Goal: Transaction & Acquisition: Purchase product/service

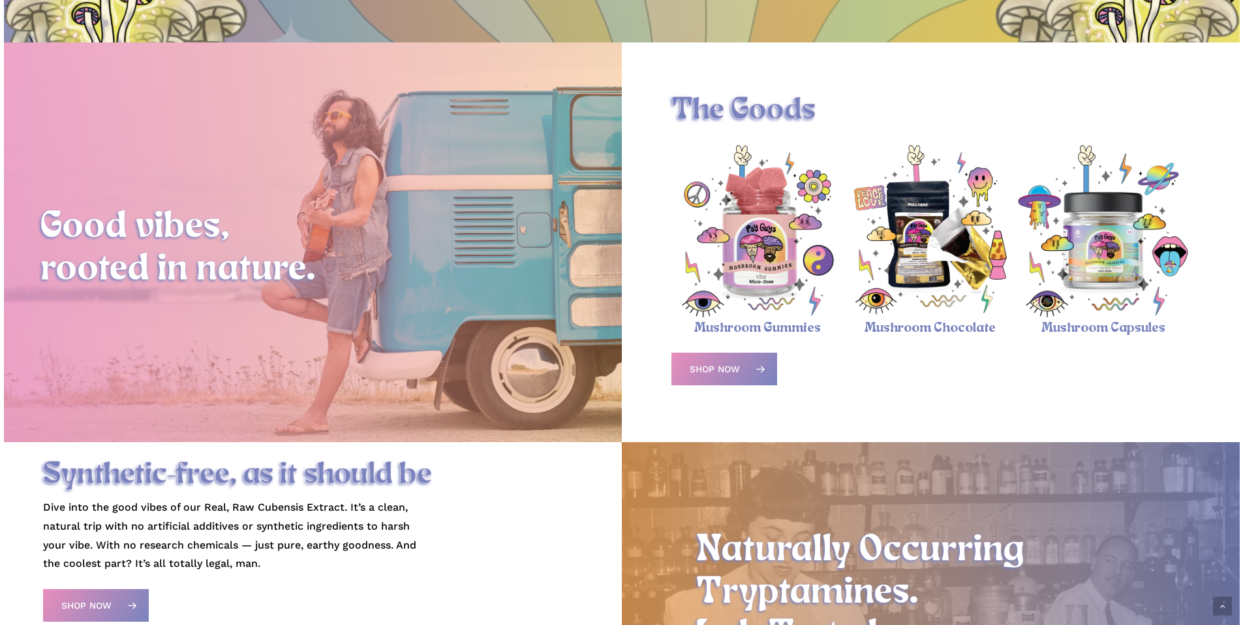
scroll to position [522, 0]
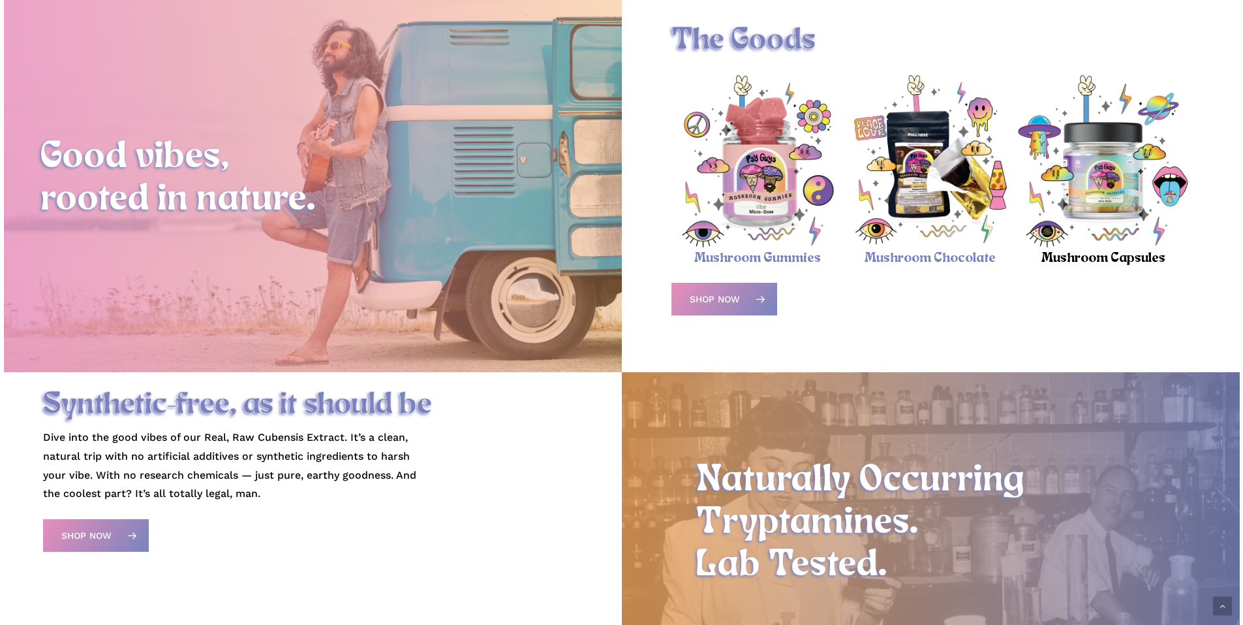
click at [1068, 263] on link "Mushroom Capsules" at bounding box center [1104, 258] width 124 height 15
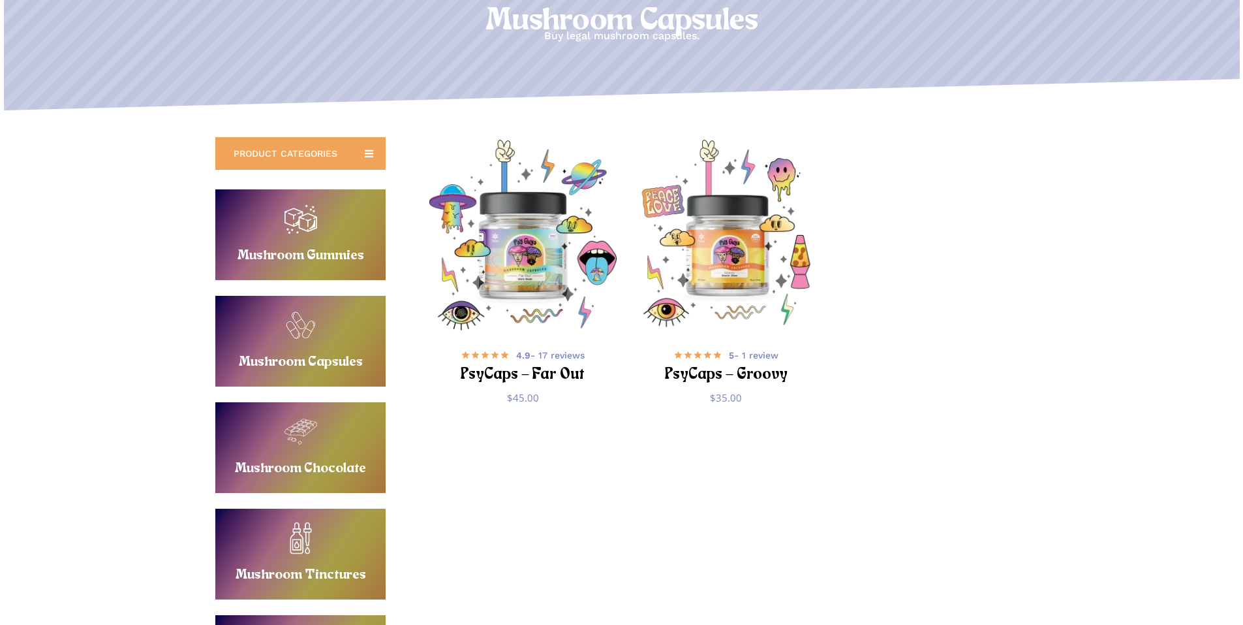
scroll to position [196, 0]
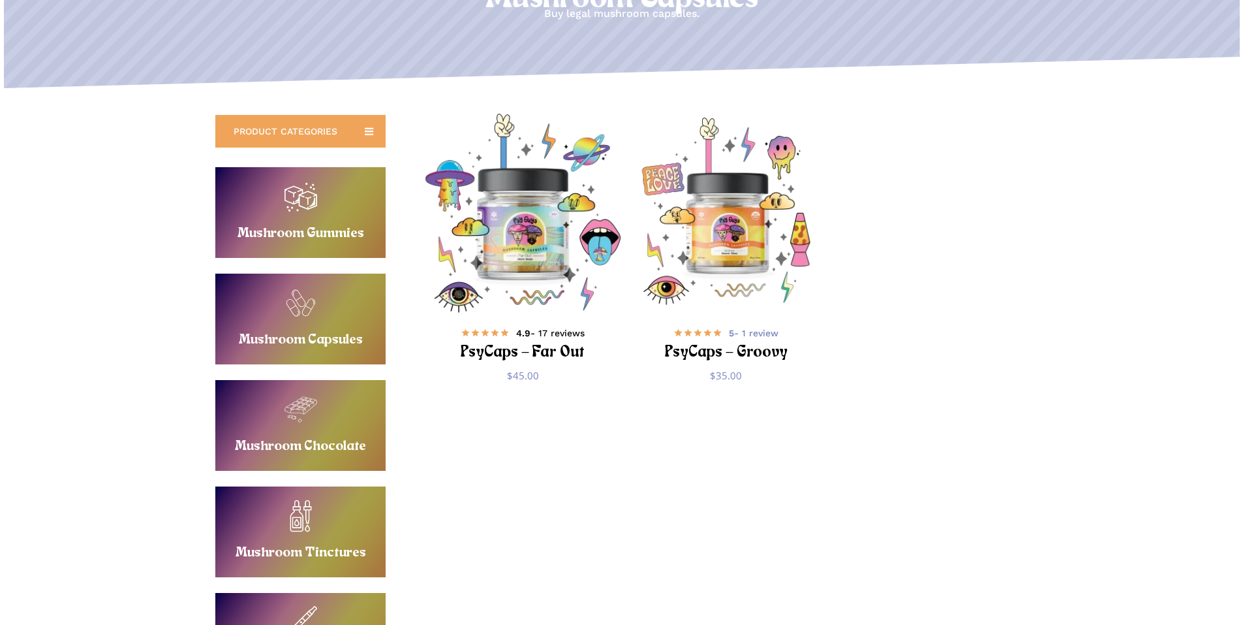
click at [542, 332] on span "4.9 - 17 reviews" at bounding box center [550, 332] width 69 height 13
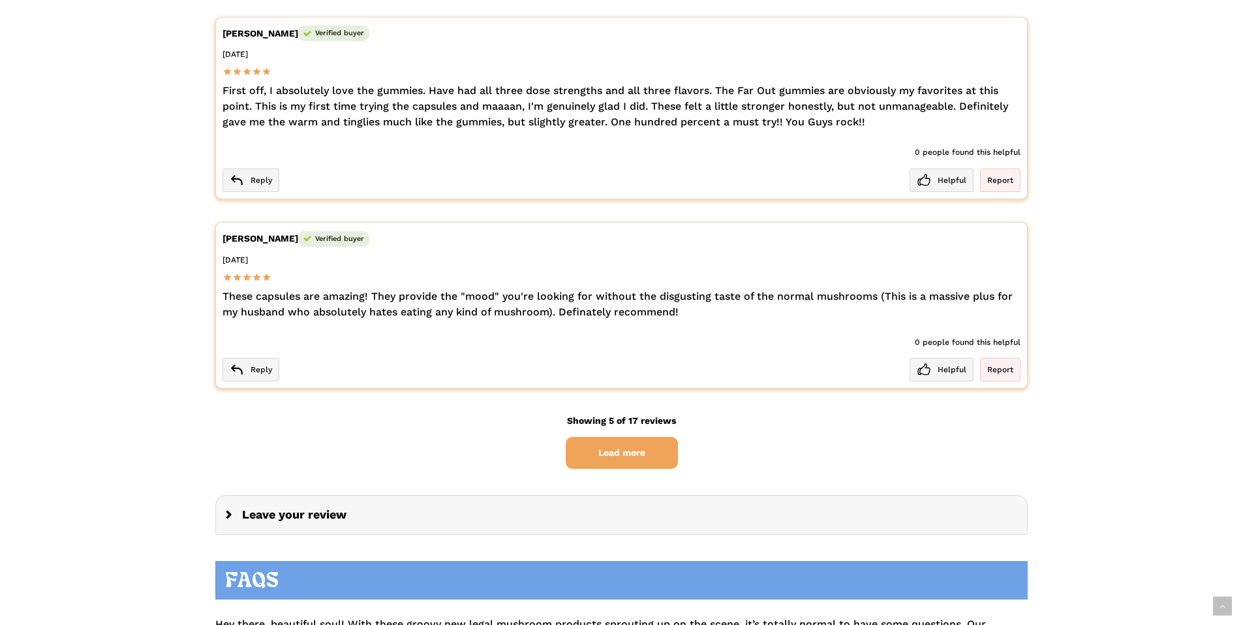
scroll to position [2937, 0]
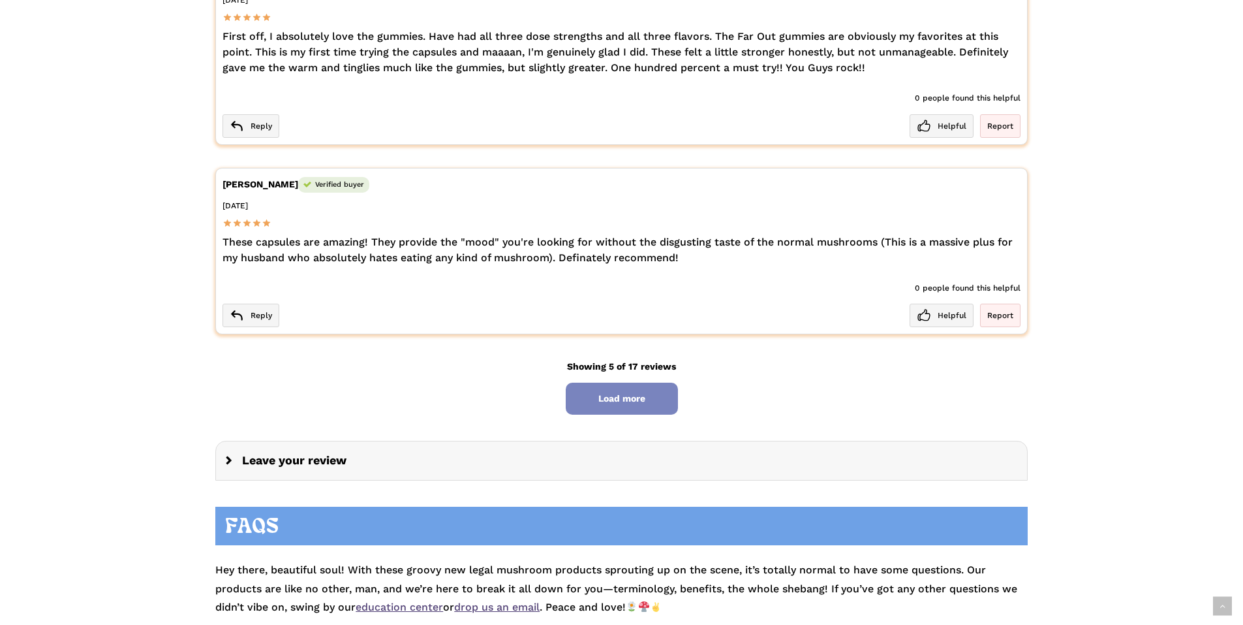
click at [624, 399] on span "Load more" at bounding box center [622, 398] width 112 height 32
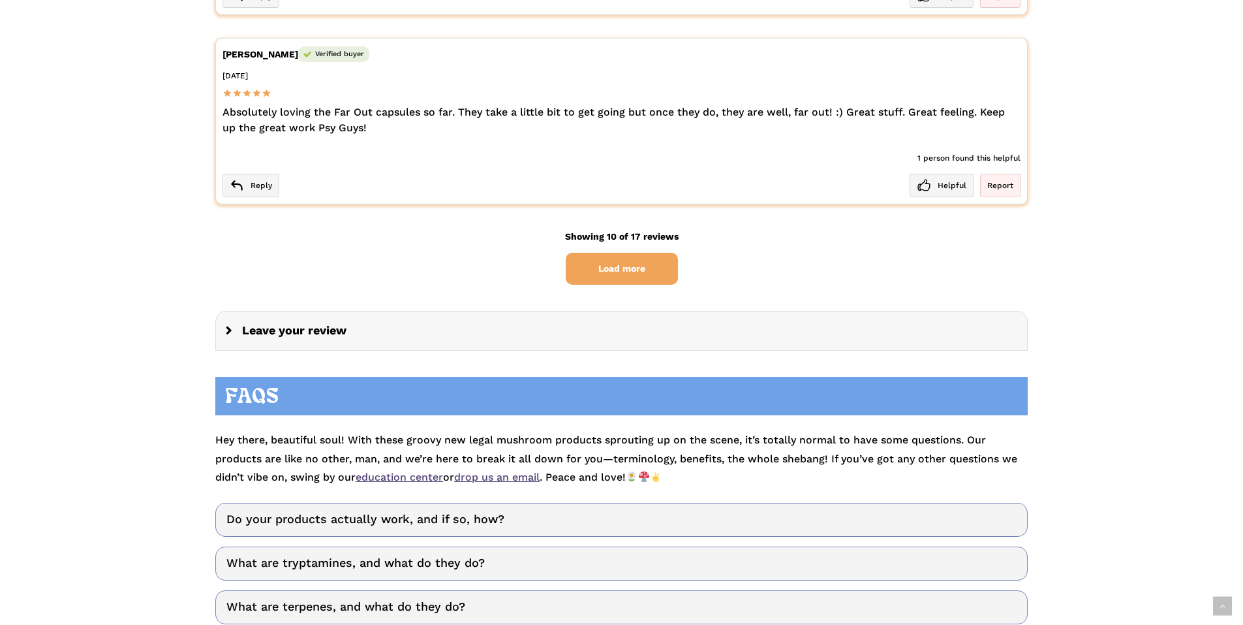
scroll to position [4503, 0]
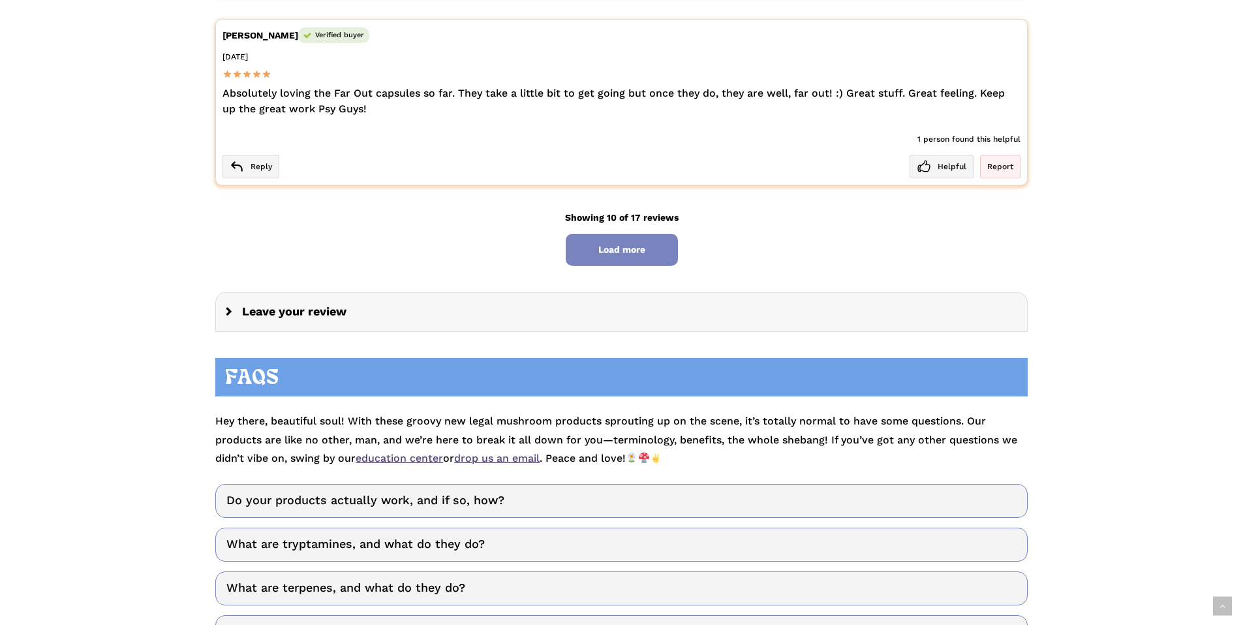
click at [598, 241] on span "Load more" at bounding box center [622, 250] width 112 height 32
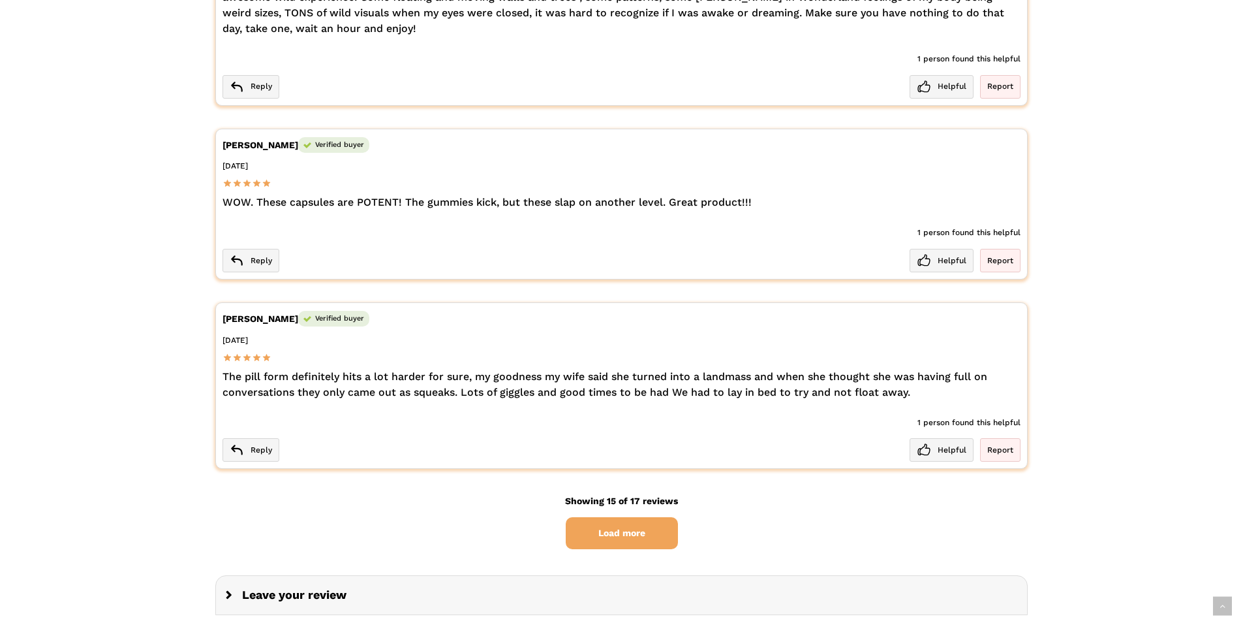
scroll to position [5221, 0]
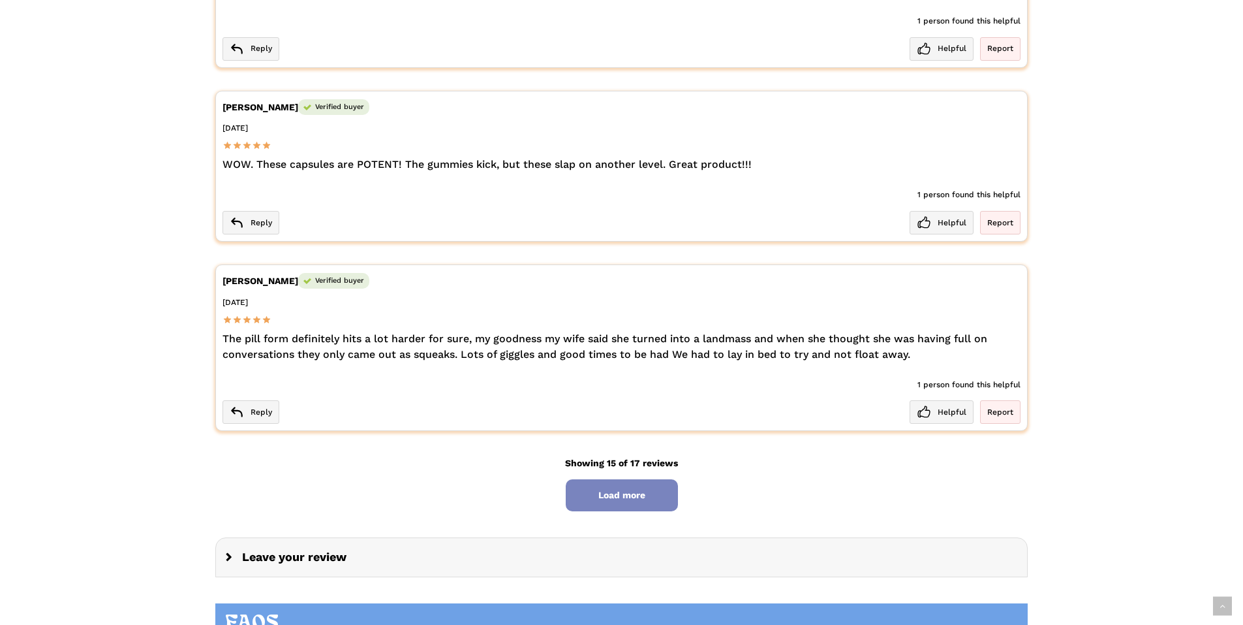
click at [627, 492] on span "Load more" at bounding box center [622, 495] width 112 height 32
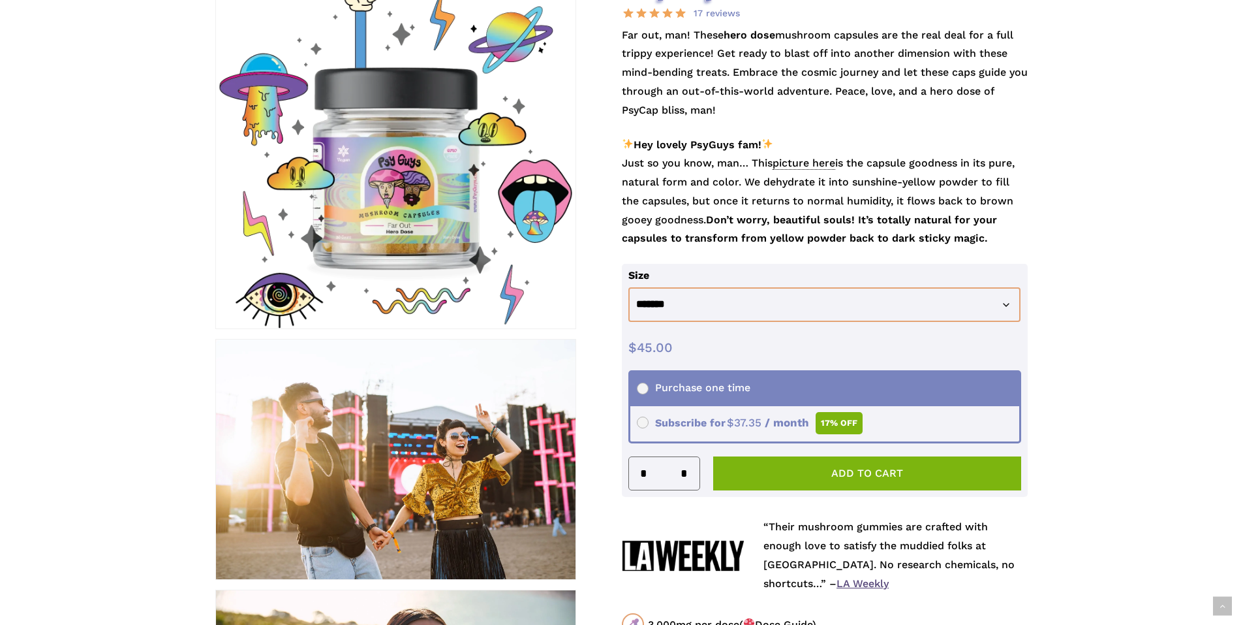
scroll to position [261, 0]
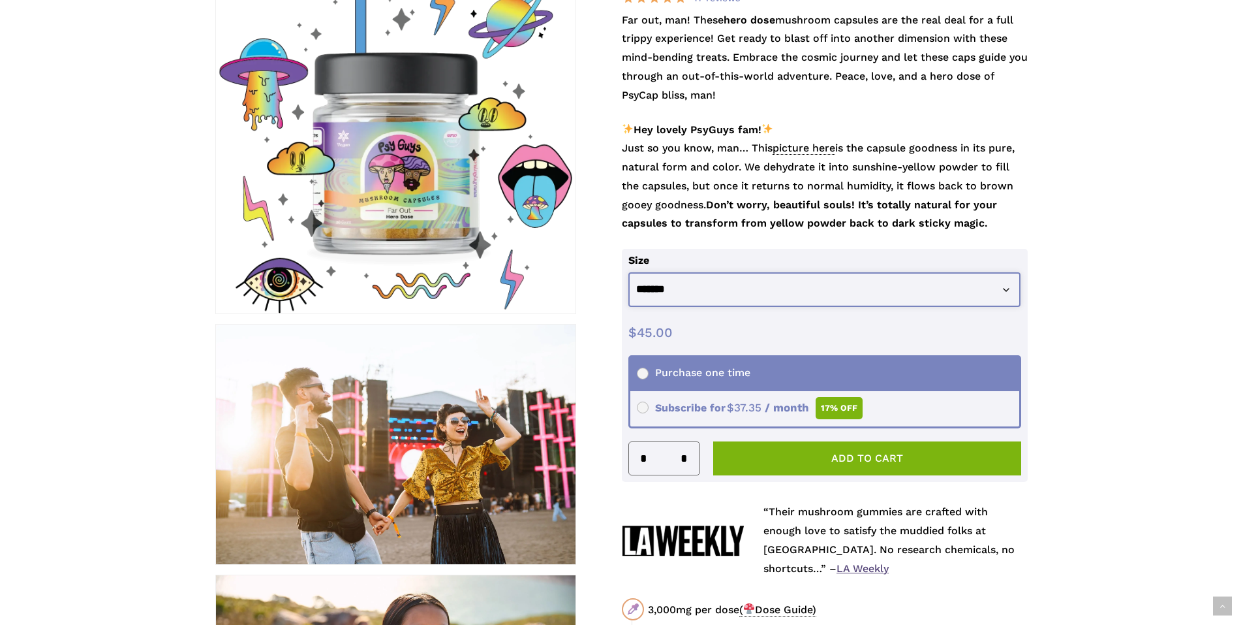
click at [1008, 289] on select "**********" at bounding box center [825, 289] width 393 height 35
select select "********"
click at [629, 272] on select "**********" at bounding box center [825, 289] width 393 height 35
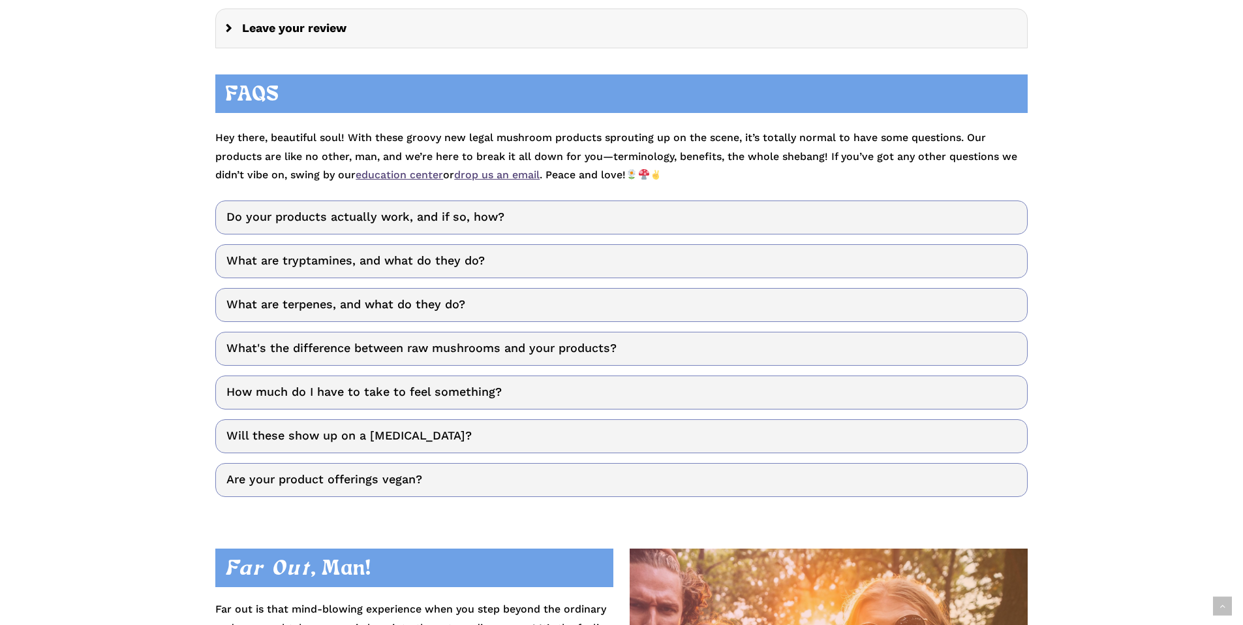
scroll to position [6070, 0]
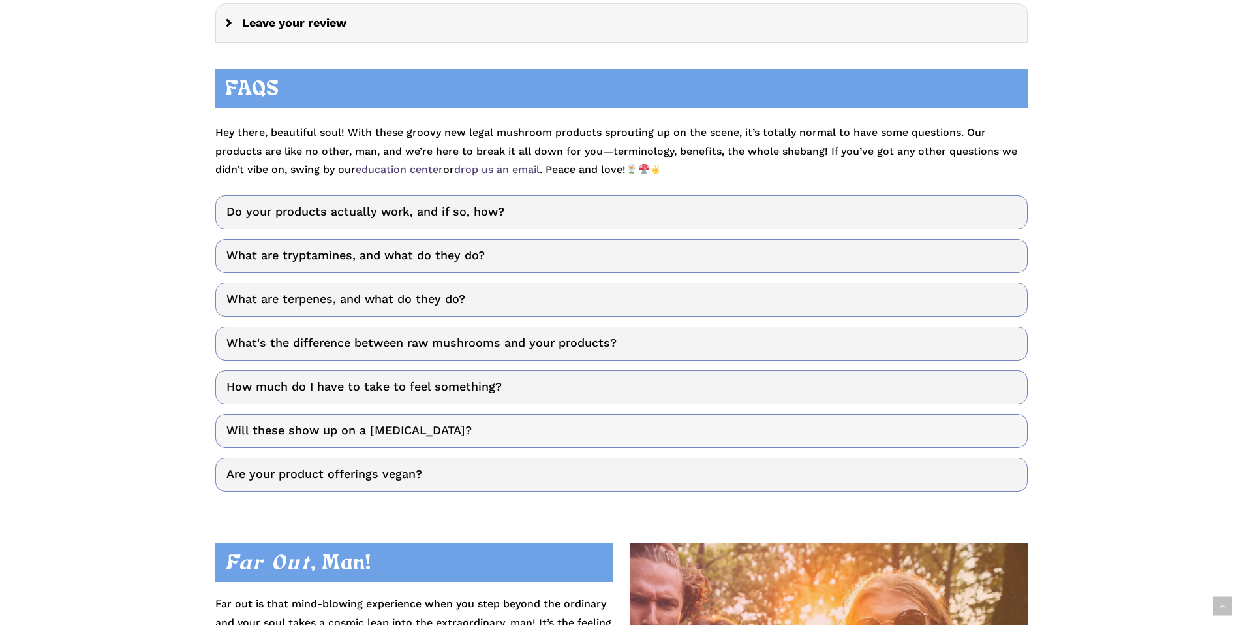
click at [366, 425] on link "Will these show up on a [MEDICAL_DATA]?" at bounding box center [621, 431] width 813 height 34
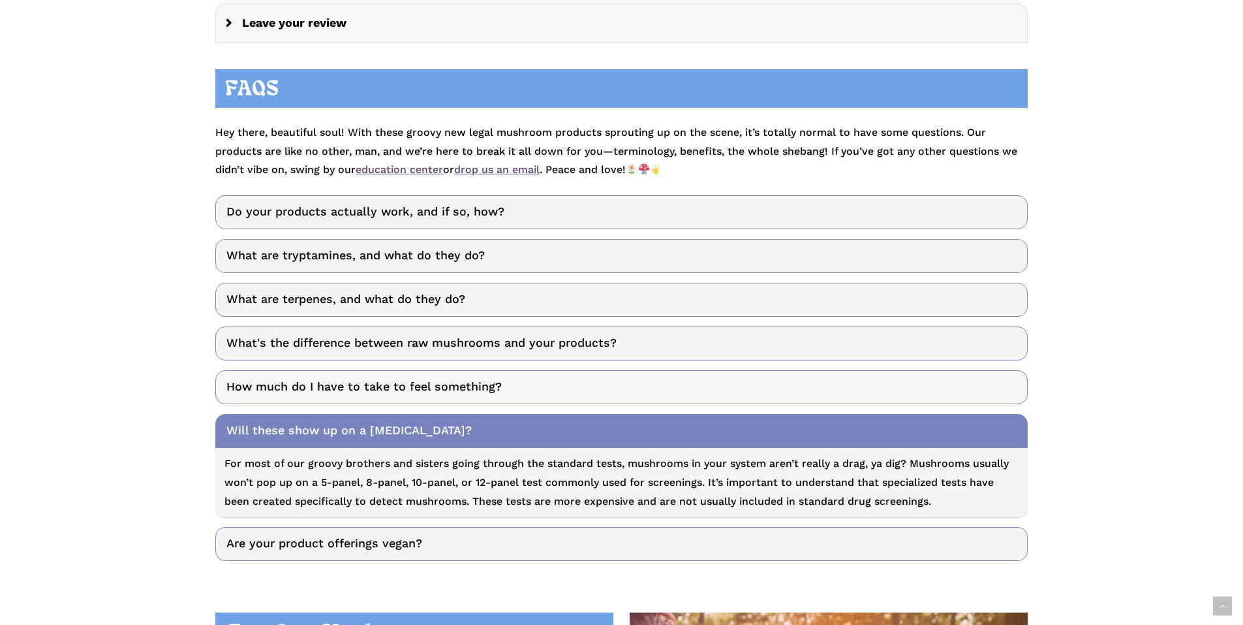
click at [480, 385] on link "How much do I have to take to feel something?" at bounding box center [621, 387] width 813 height 34
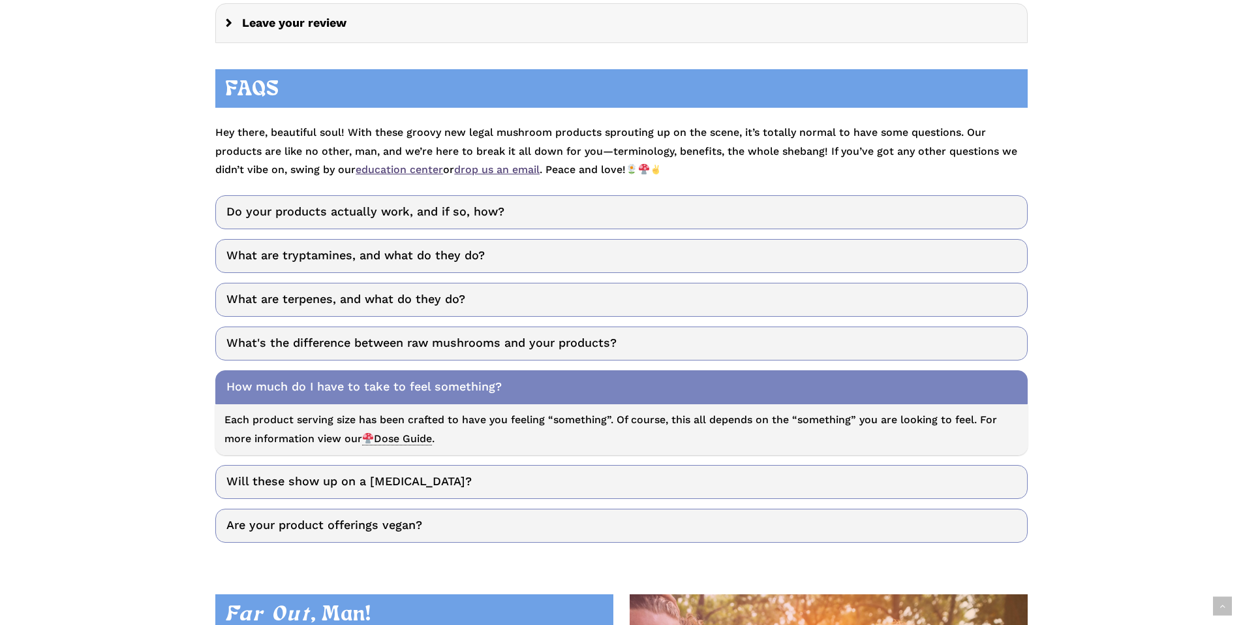
click at [412, 439] on span "Dose Guide" at bounding box center [397, 438] width 70 height 13
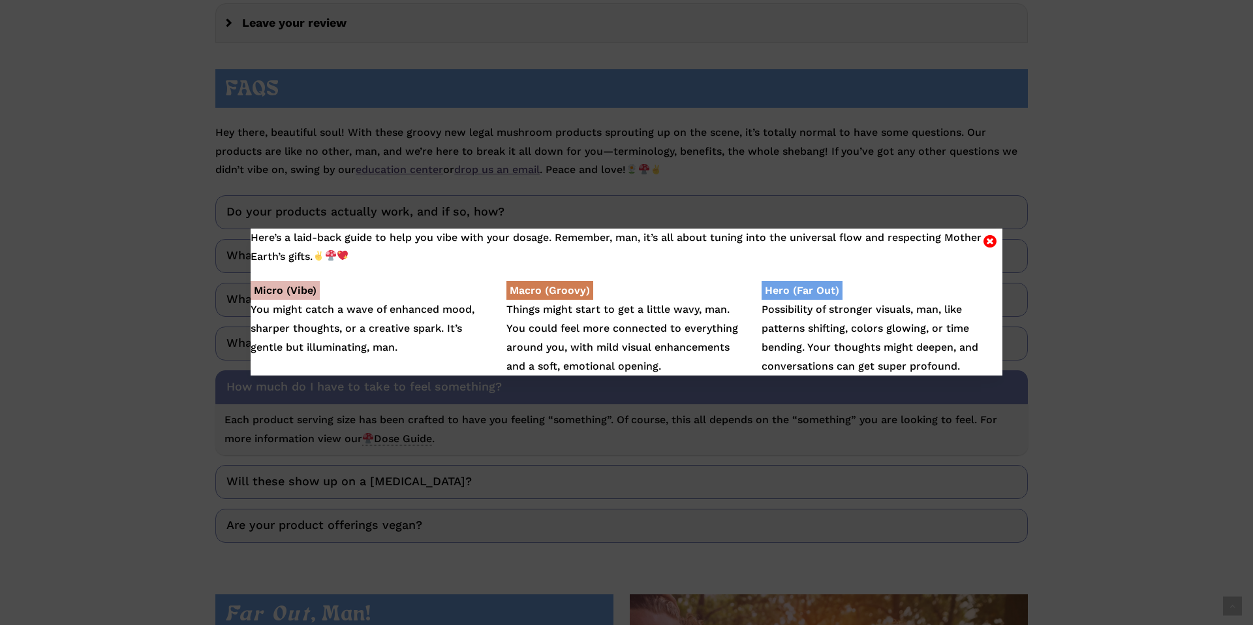
click at [988, 241] on icon "Close" at bounding box center [990, 241] width 13 height 16
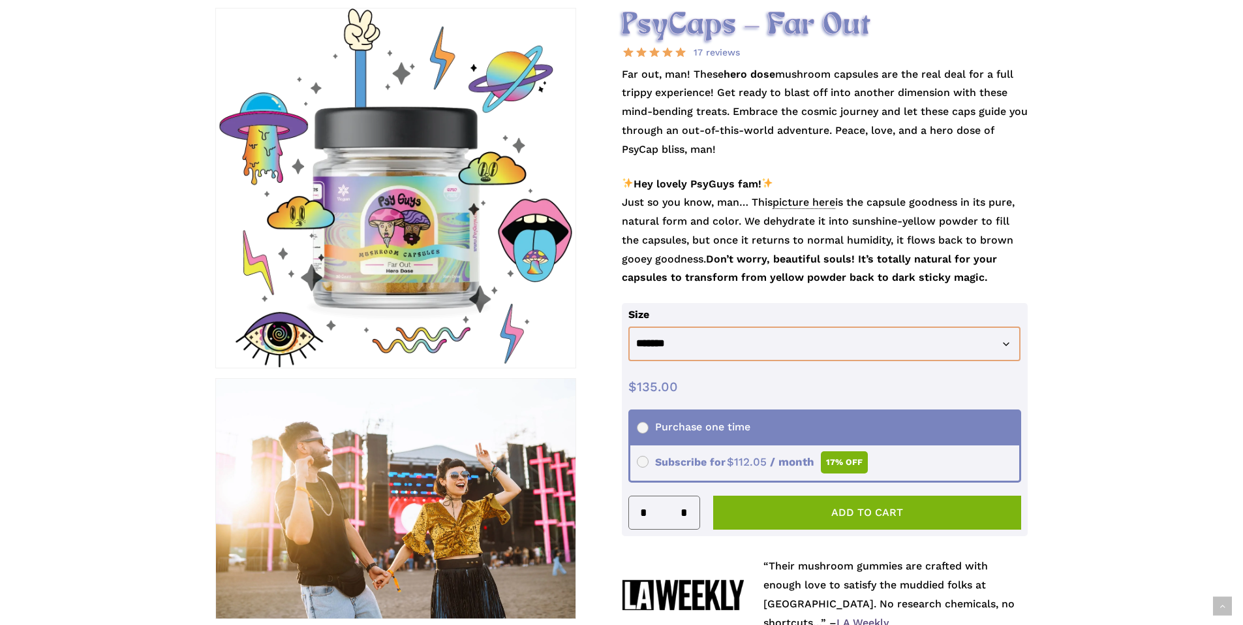
scroll to position [196, 0]
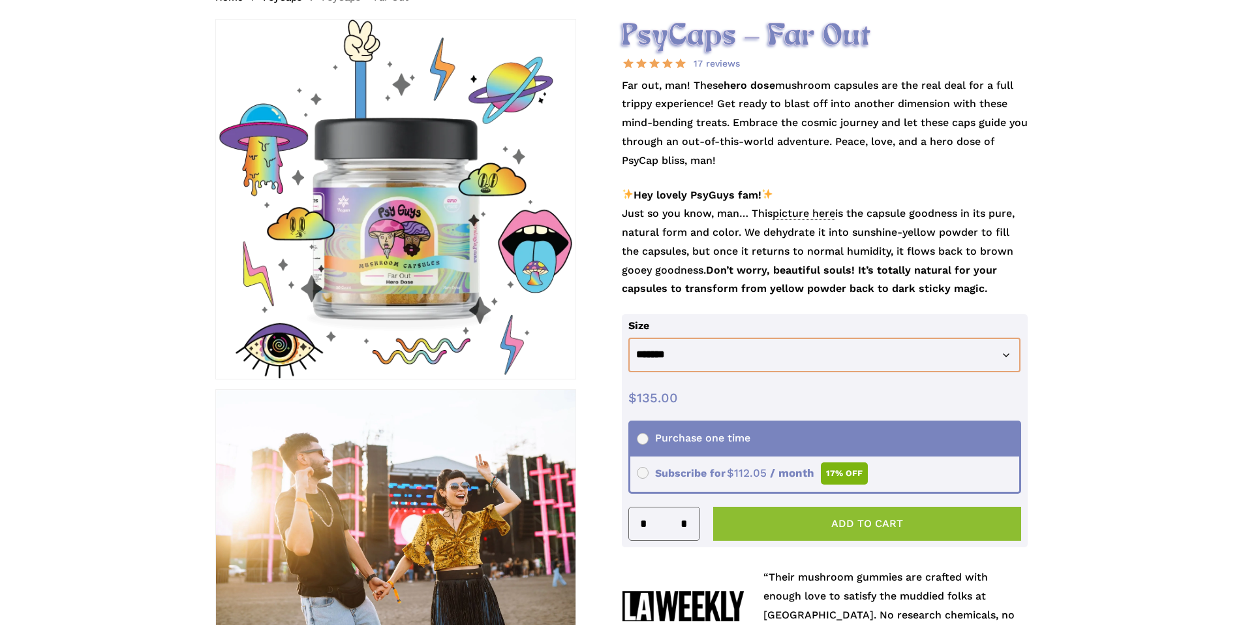
click at [766, 523] on button "Add to cart" at bounding box center [867, 523] width 309 height 34
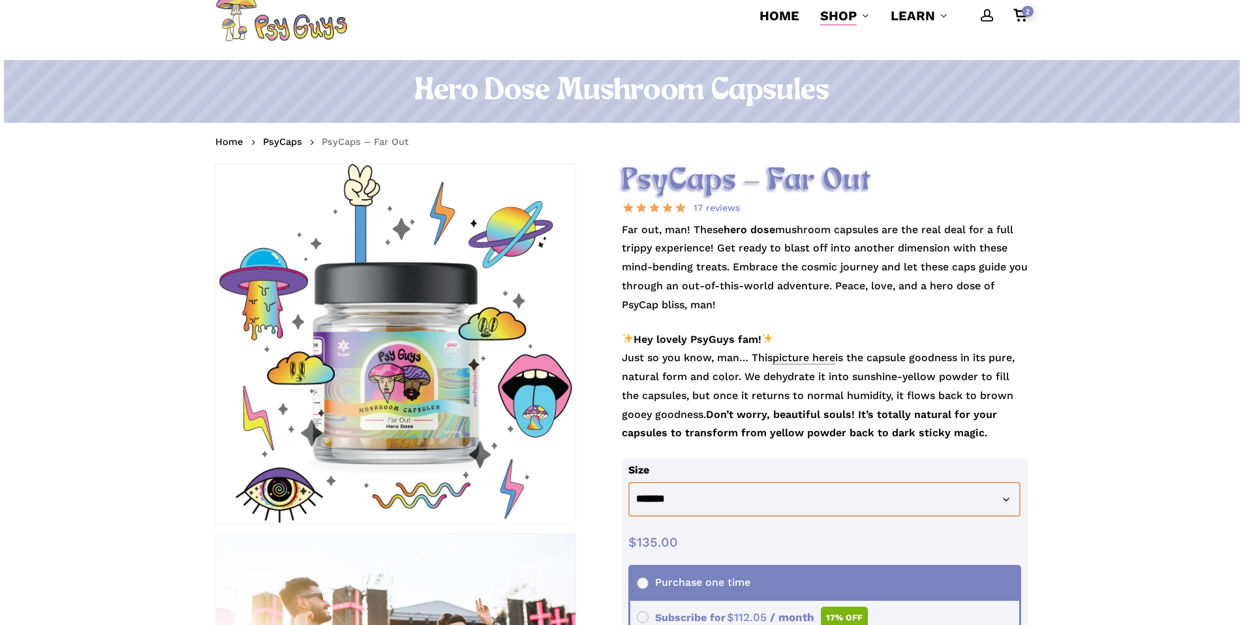
scroll to position [0, 0]
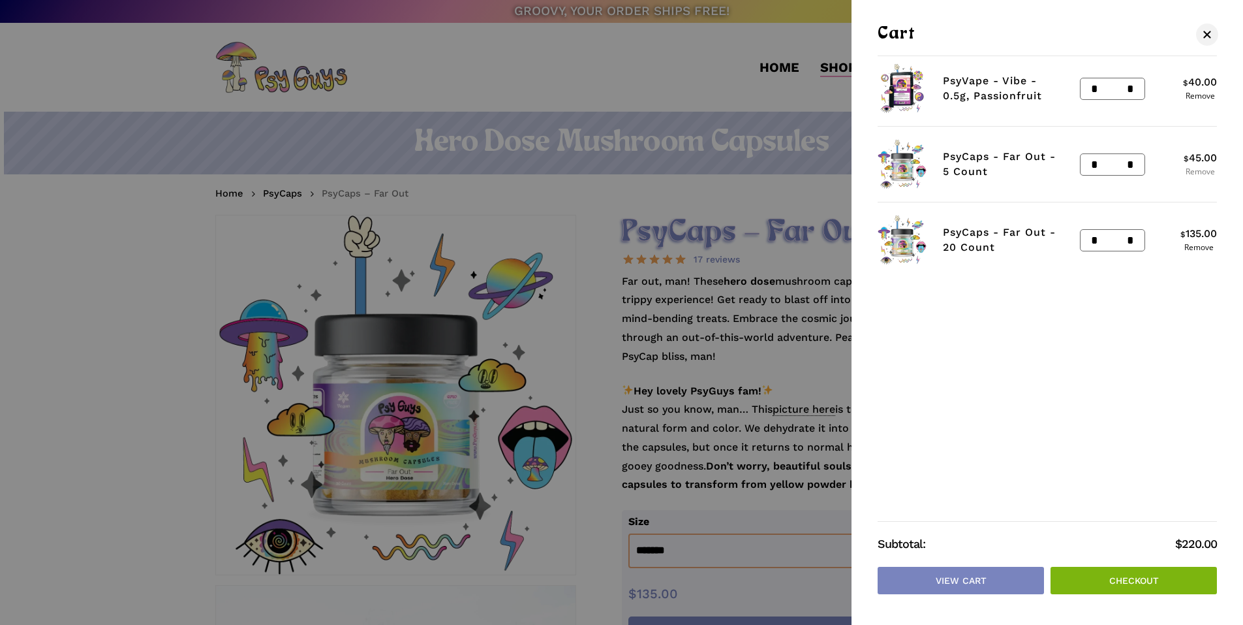
click at [1196, 173] on link "Remove" at bounding box center [1200, 172] width 33 height 8
click at [1194, 96] on link "Remove" at bounding box center [1200, 96] width 34 height 8
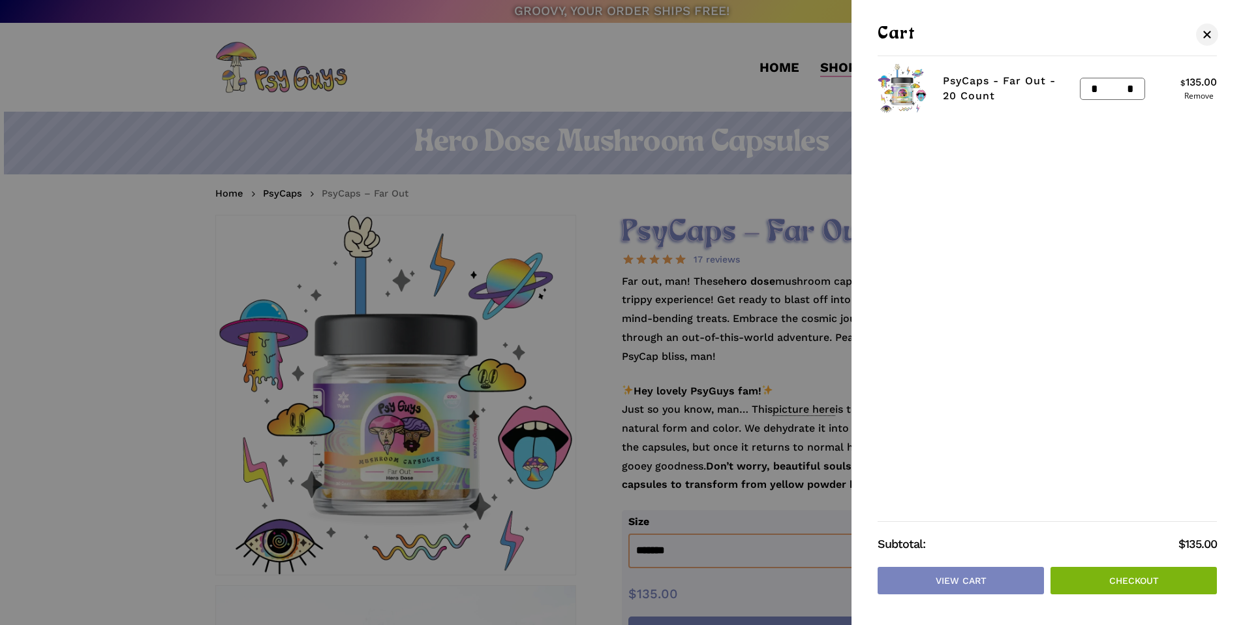
click at [1094, 577] on link "Checkout" at bounding box center [1134, 580] width 166 height 27
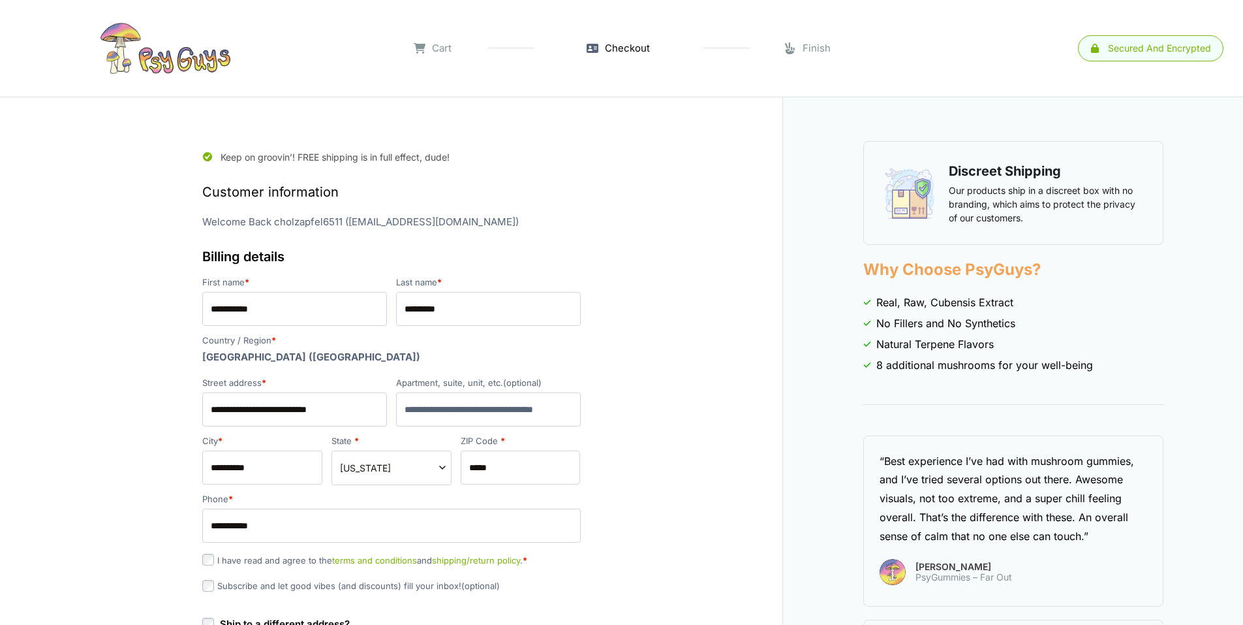
select select "**"
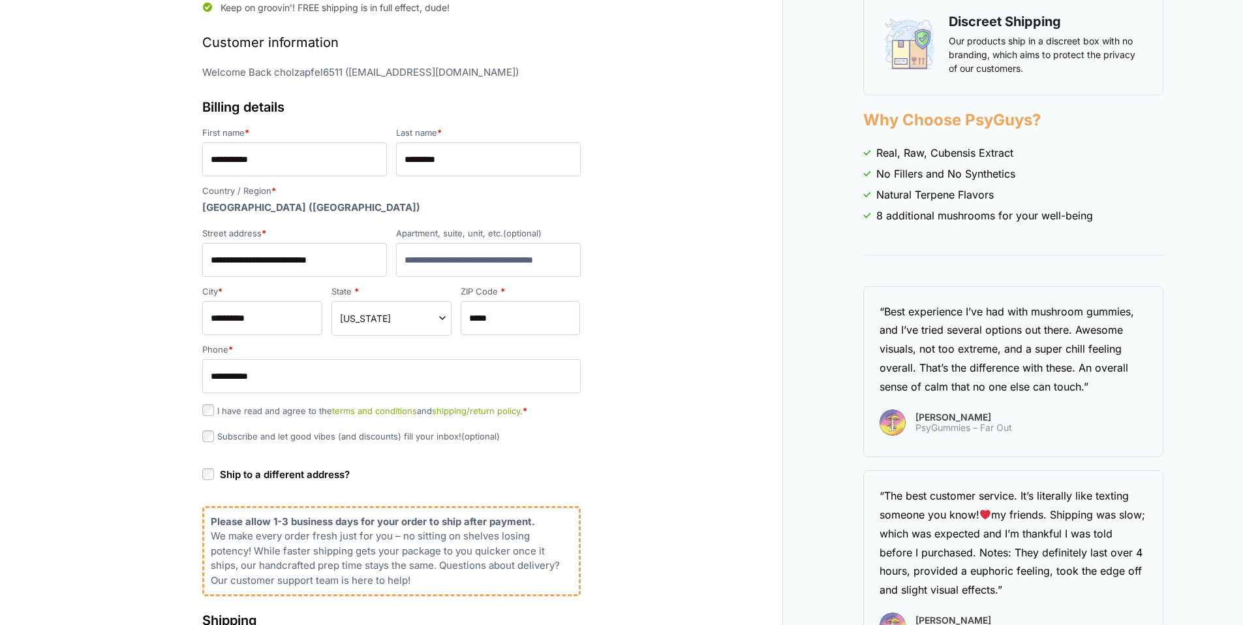
scroll to position [196, 0]
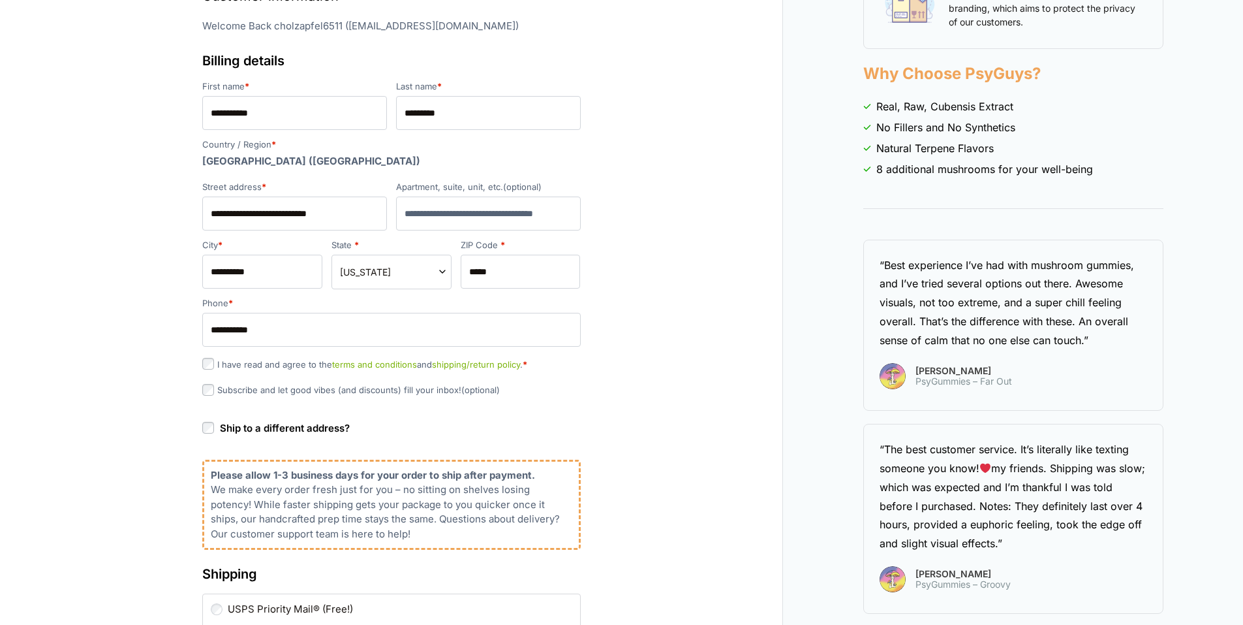
click at [505, 366] on link "shipping/return policy" at bounding box center [476, 364] width 88 height 10
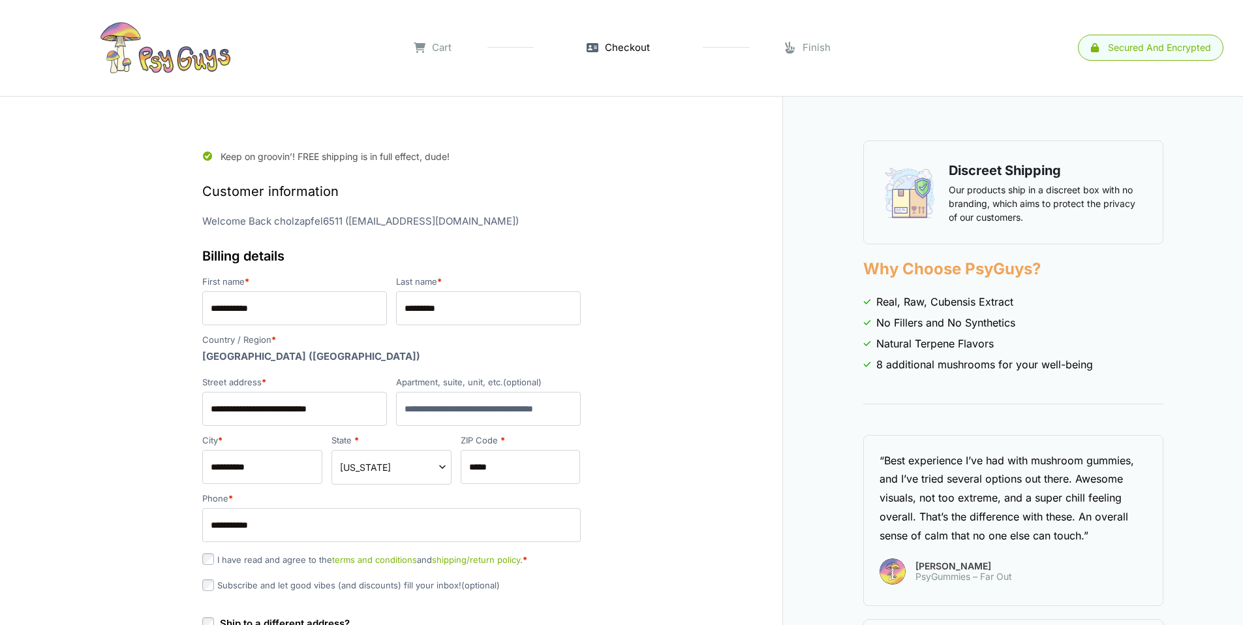
scroll to position [0, 0]
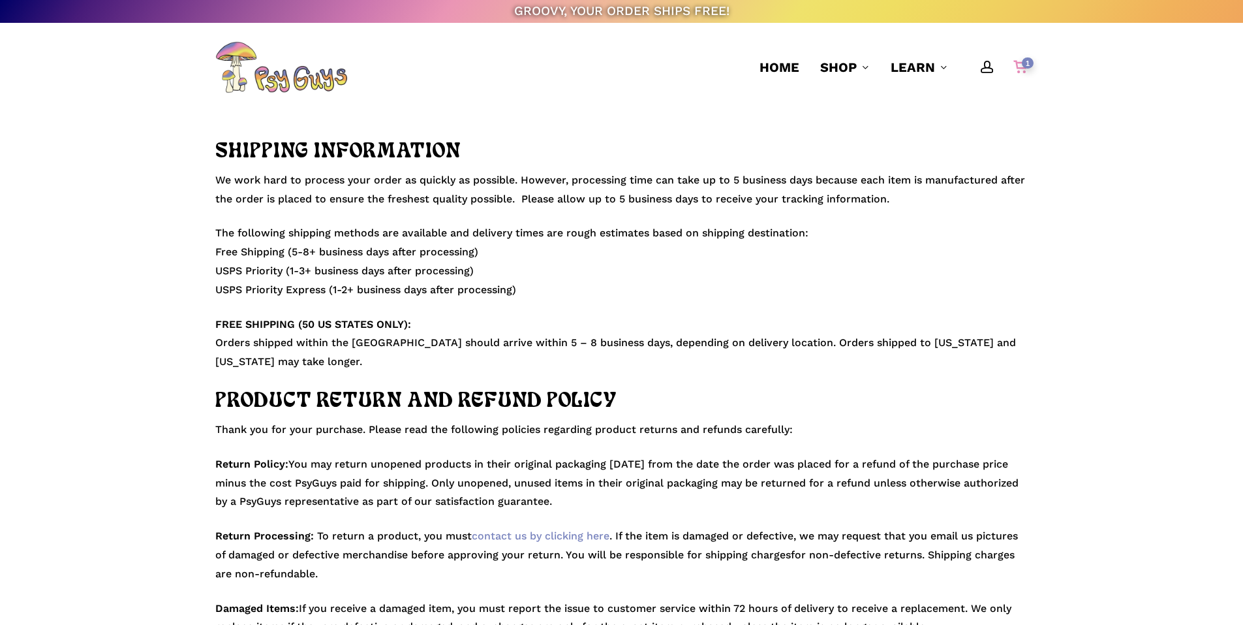
click at [1020, 69] on div "1" at bounding box center [1026, 64] width 14 height 14
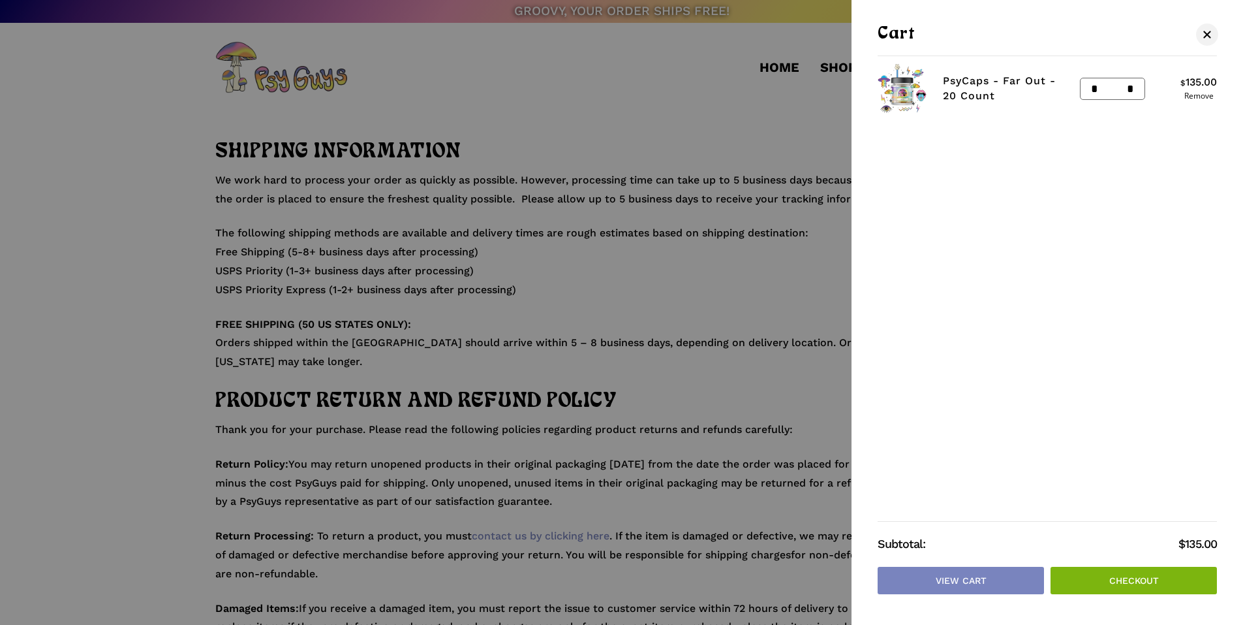
click at [1073, 578] on link "Checkout" at bounding box center [1134, 580] width 166 height 27
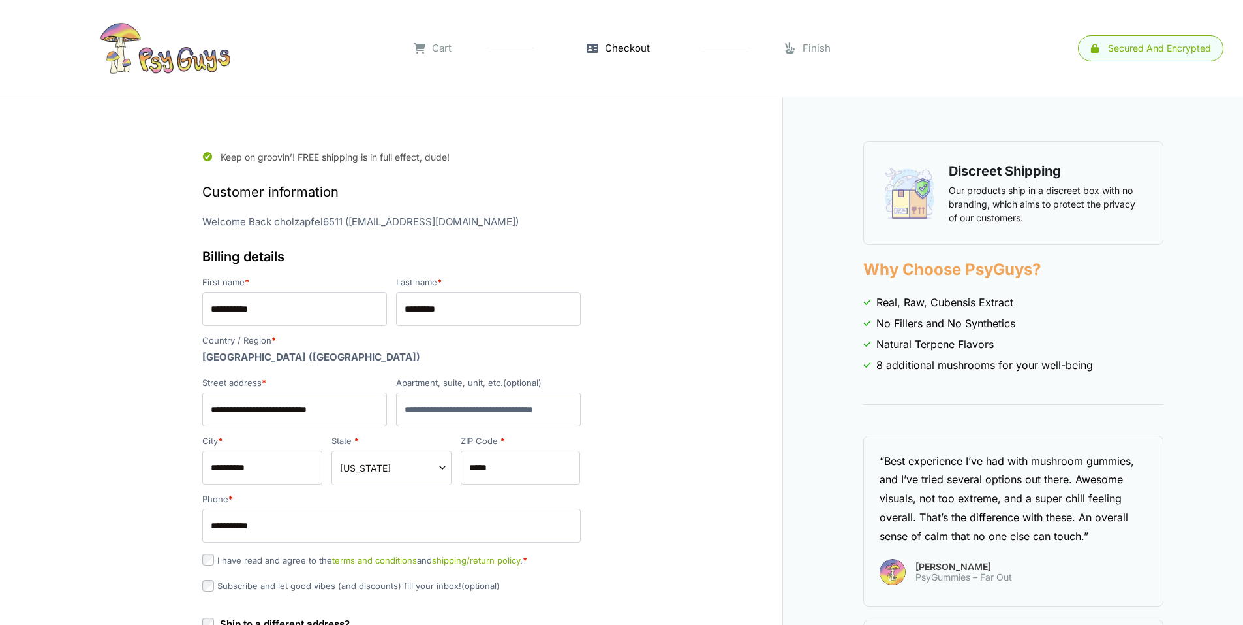
select select "**"
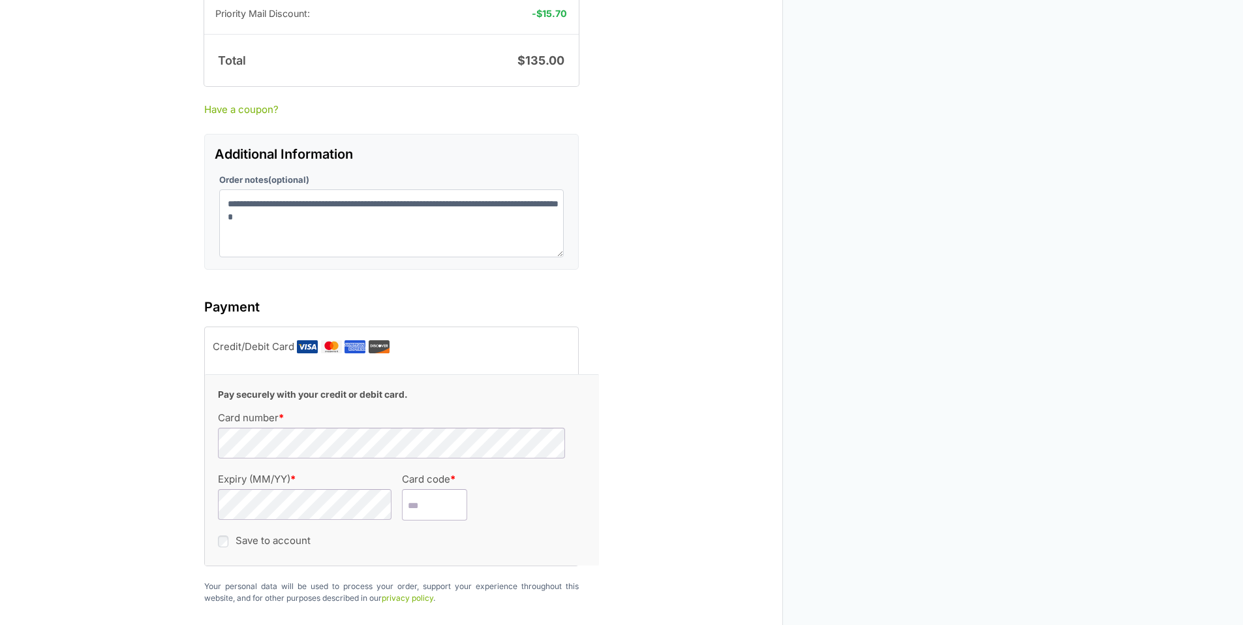
scroll to position [1175, 0]
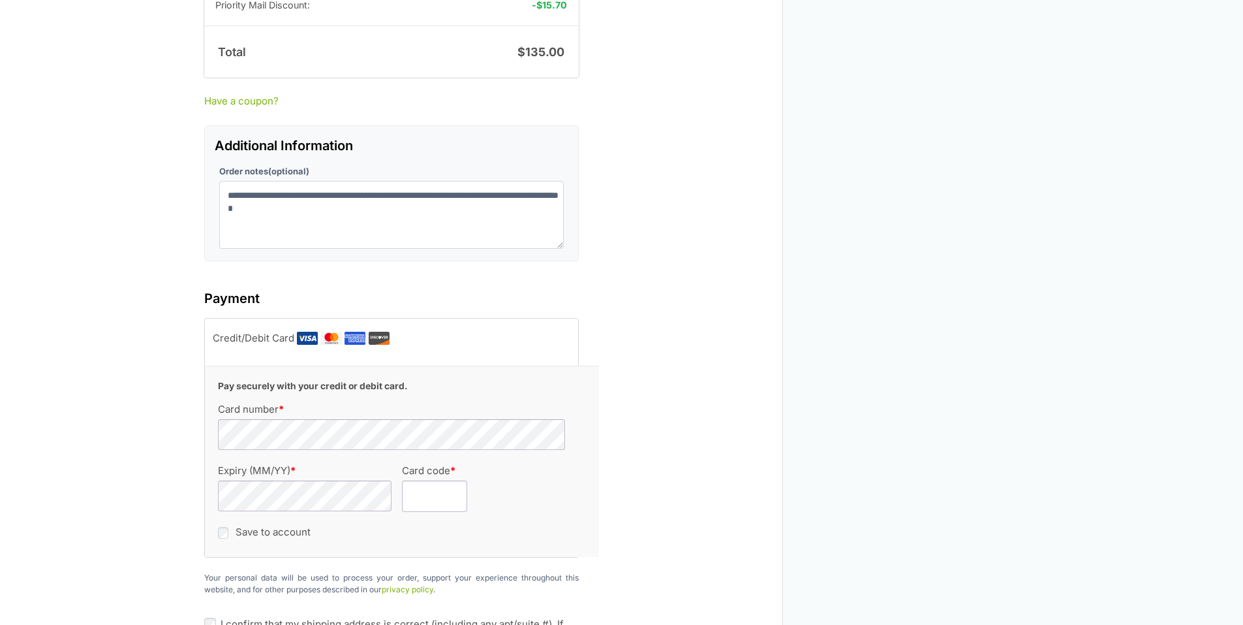
click at [402, 486] on input "Card code *" at bounding box center [434, 495] width 65 height 31
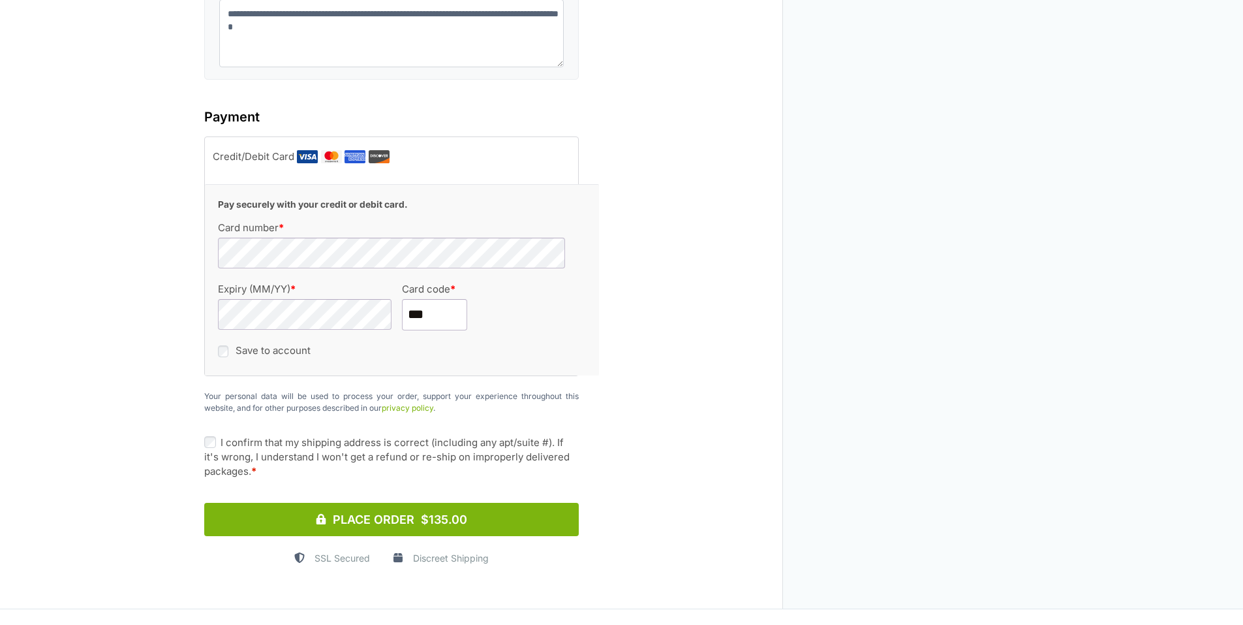
scroll to position [1371, 0]
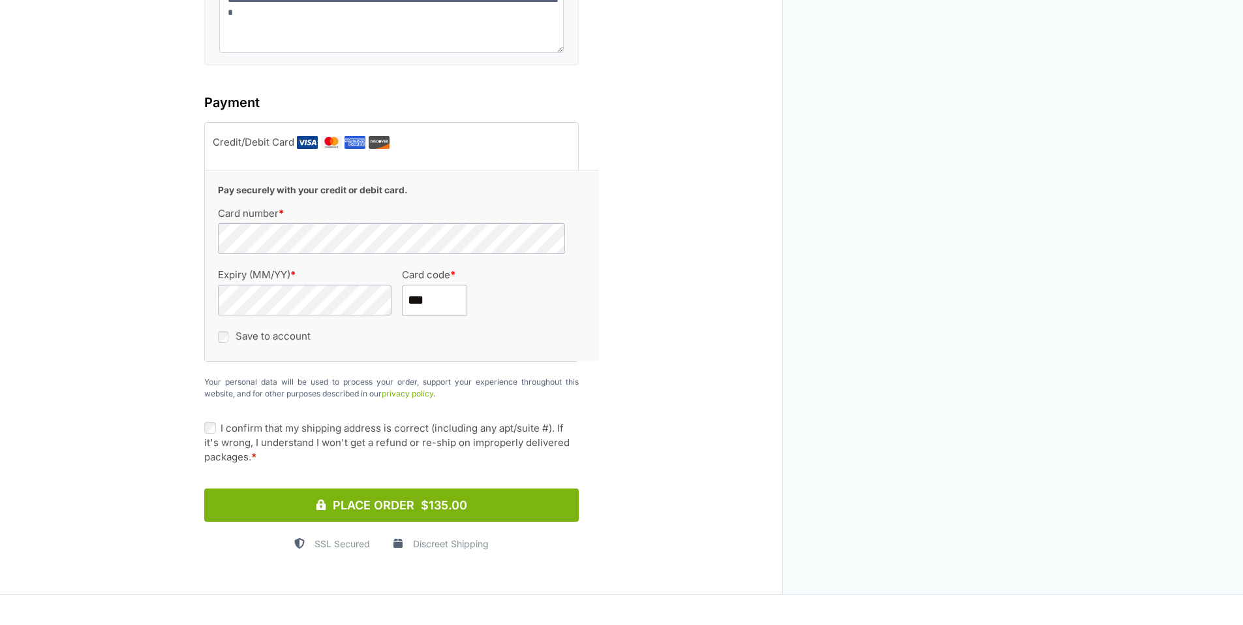
type input "***"
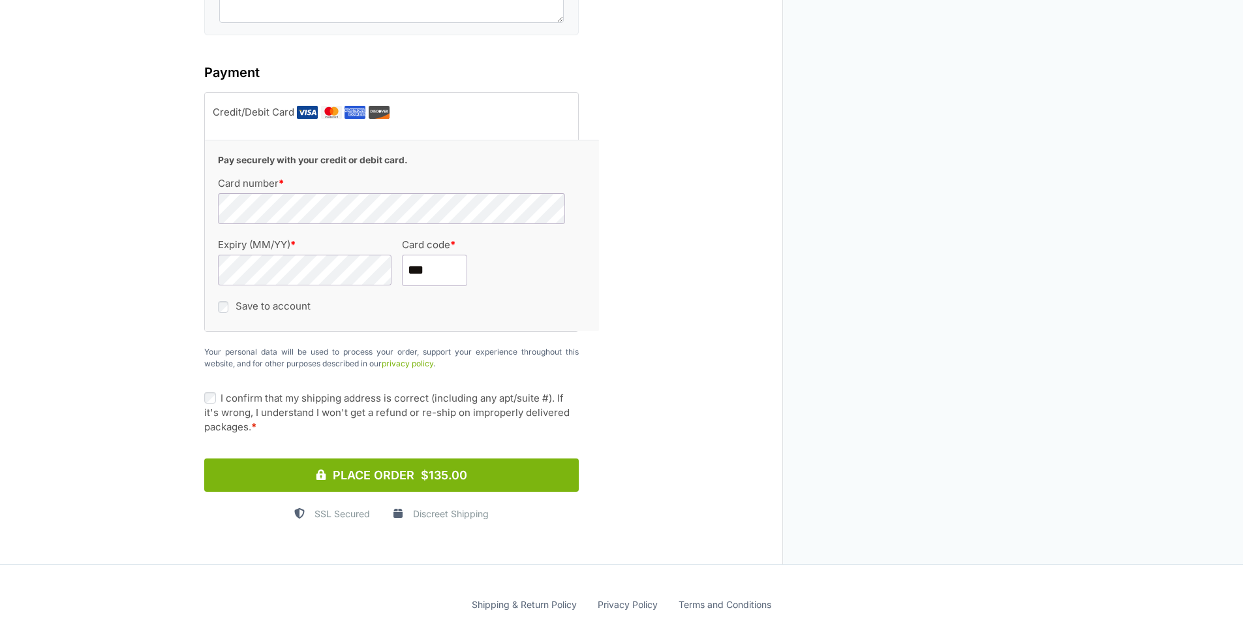
scroll to position [1431, 0]
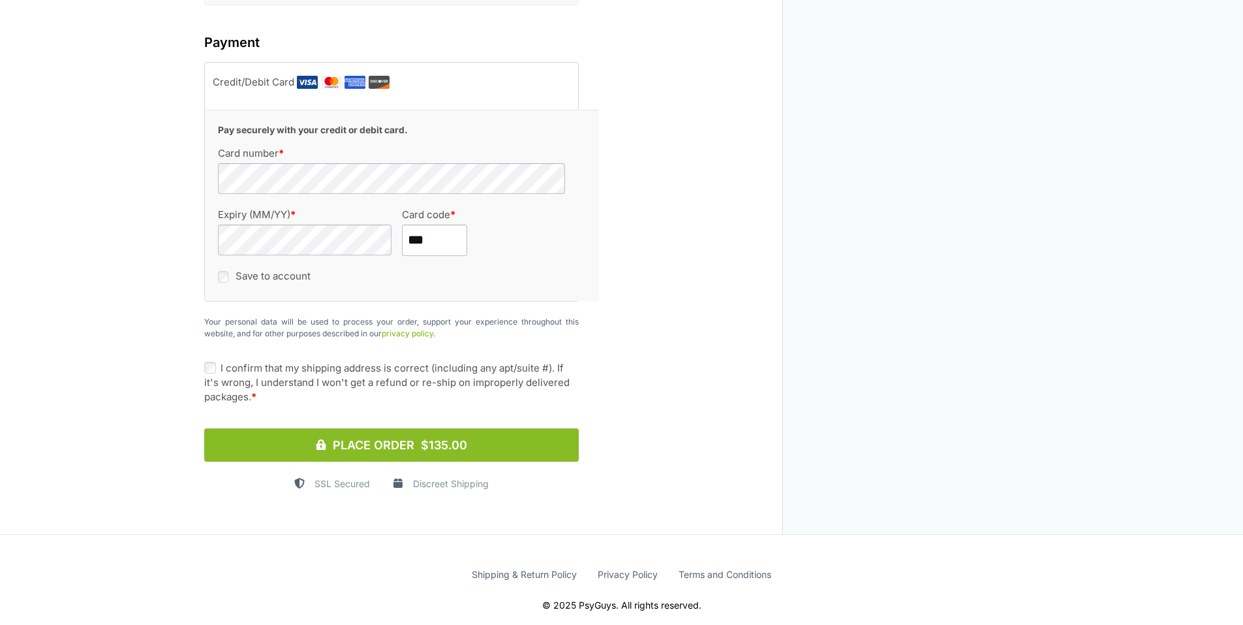
click at [381, 429] on button "Place Order $135.00" at bounding box center [391, 444] width 375 height 33
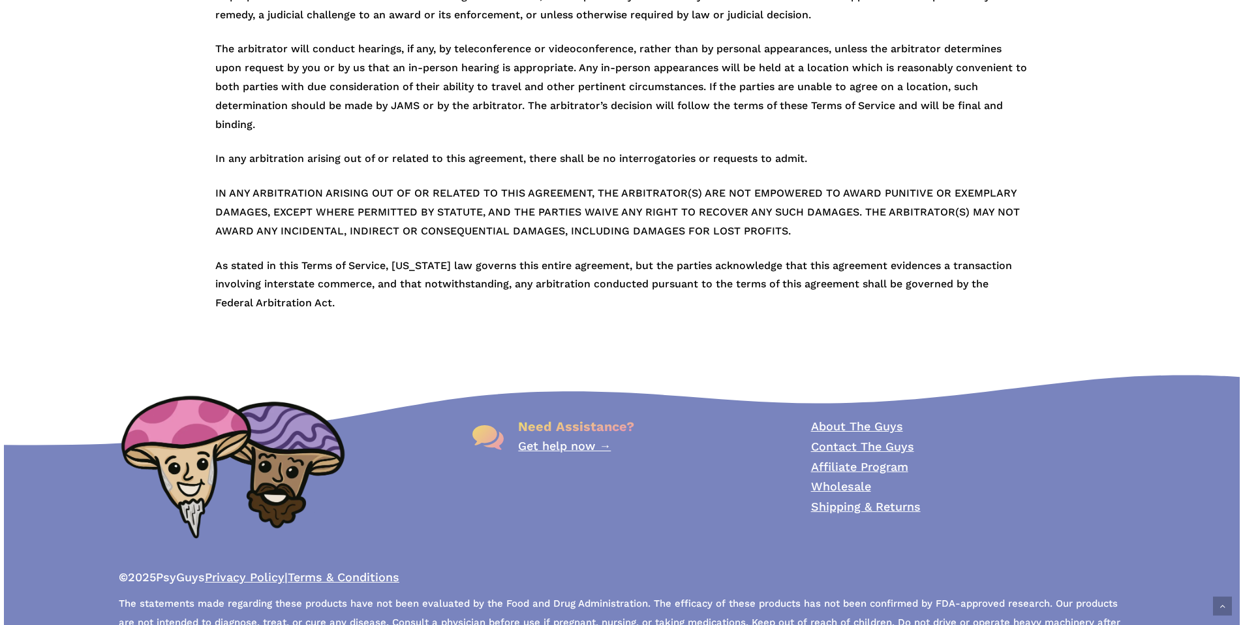
scroll to position [3583, 0]
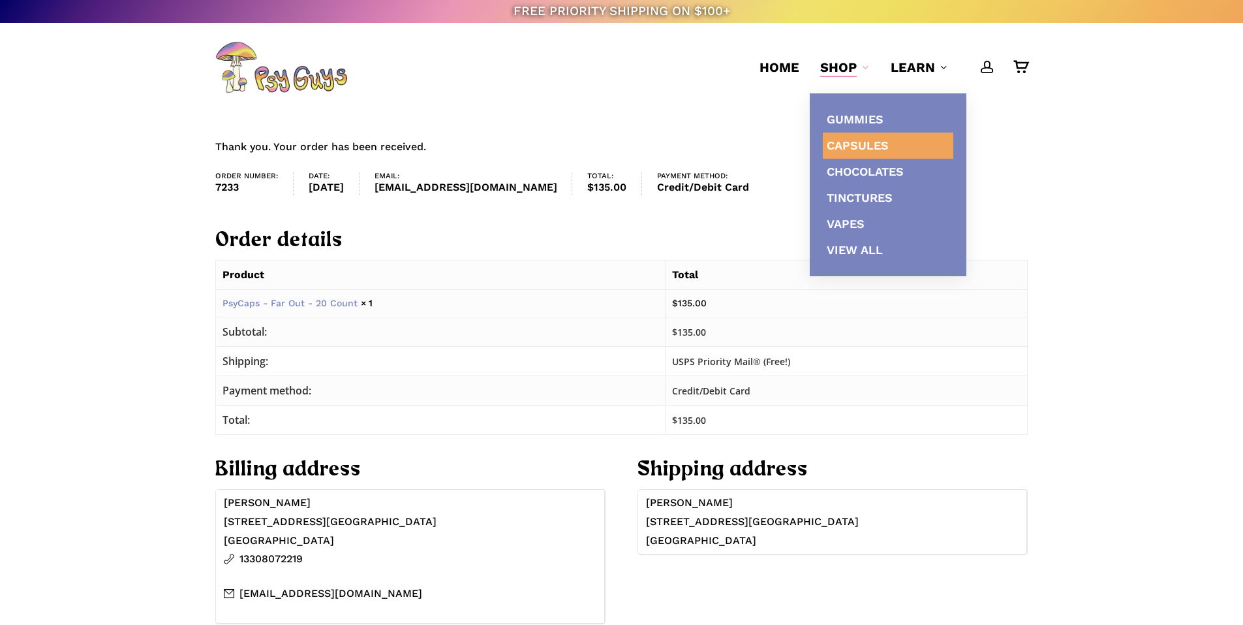
click at [835, 146] on span "Capsules" at bounding box center [858, 145] width 62 height 14
